Goal: Information Seeking & Learning: Learn about a topic

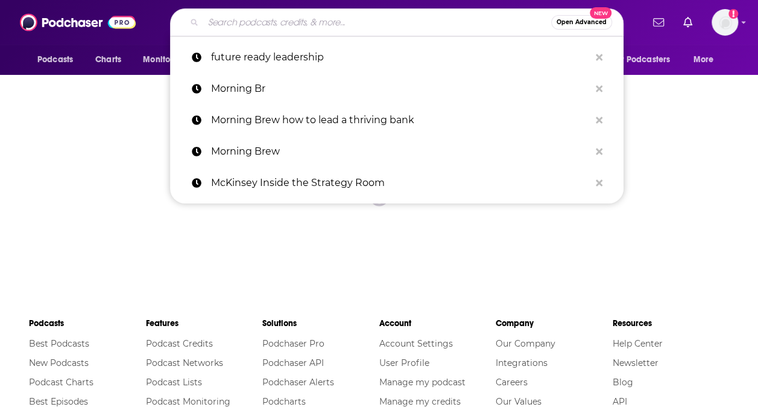
click at [379, 27] on input "Search podcasts, credits, & more..." at bounding box center [377, 22] width 348 height 19
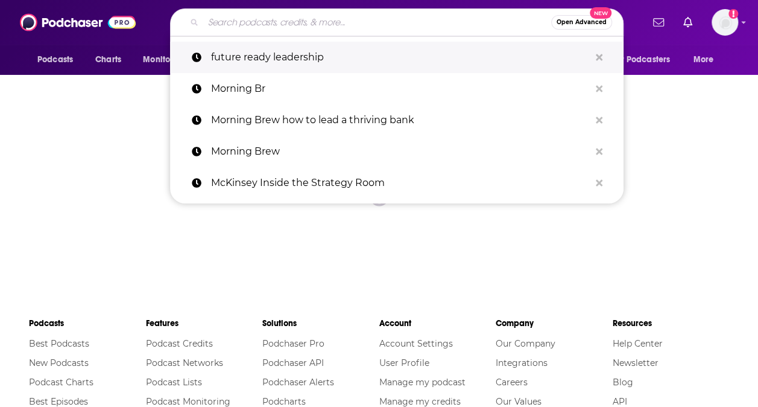
click at [359, 45] on p "future ready leadership" at bounding box center [400, 57] width 379 height 31
type input "future ready leadership"
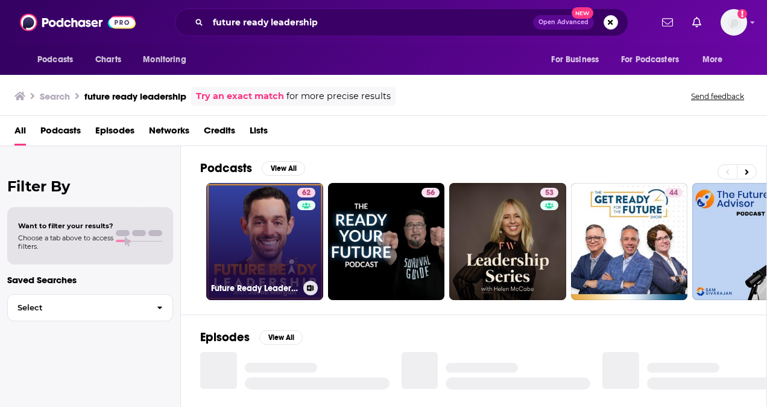
click at [259, 226] on link "62 Future Ready Leadership With [PERSON_NAME]" at bounding box center [264, 241] width 117 height 117
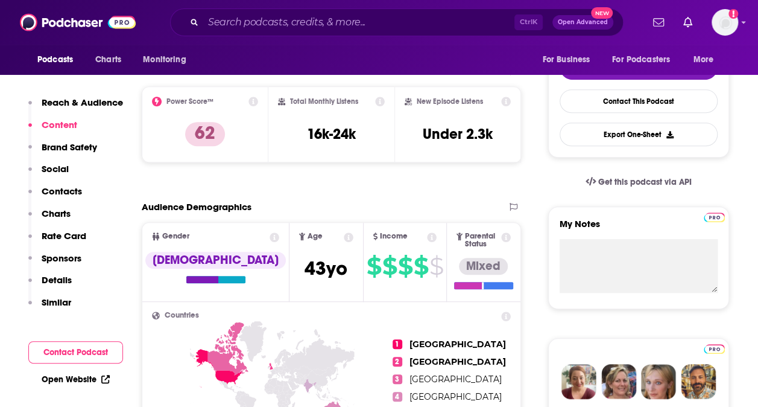
scroll to position [181, 0]
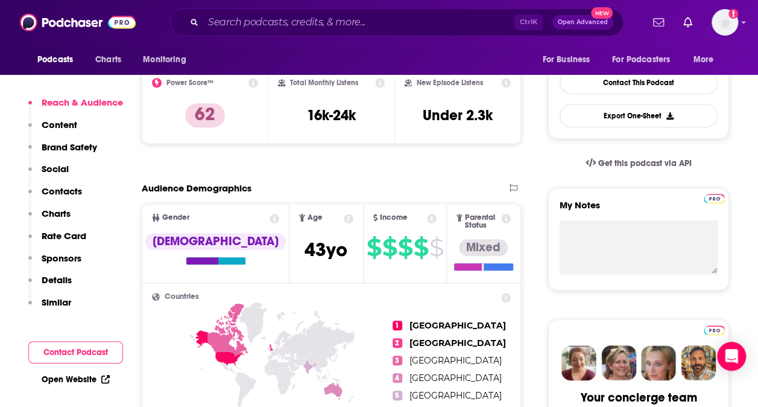
click at [85, 238] on p "Rate Card" at bounding box center [64, 235] width 45 height 11
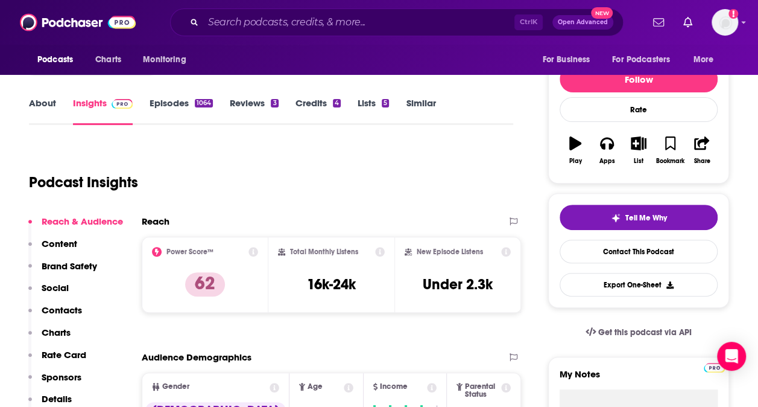
scroll to position [0, 0]
